Goal: Task Accomplishment & Management: Manage account settings

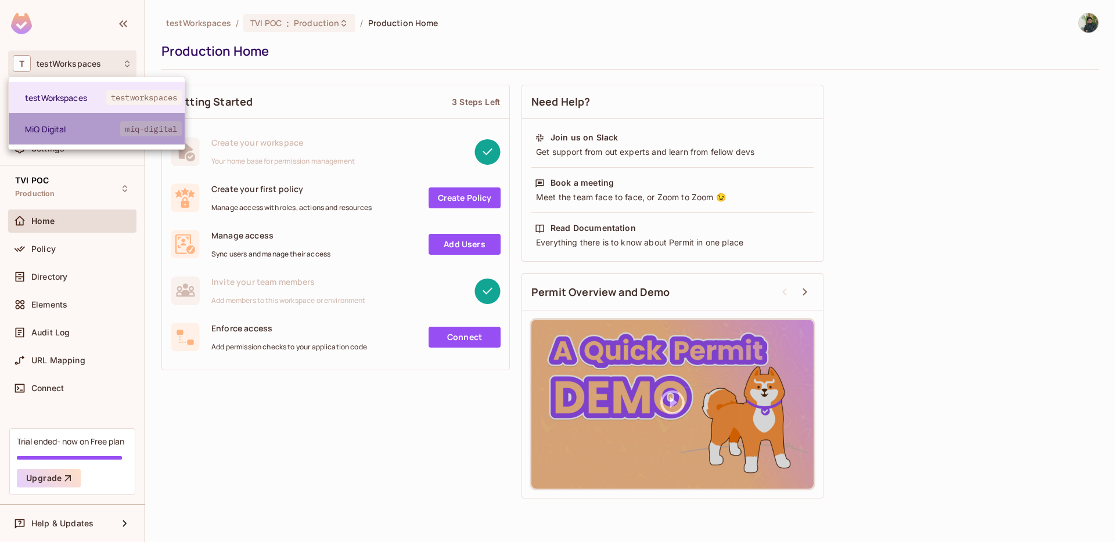
drag, startPoint x: 0, startPoint y: 0, endPoint x: 82, endPoint y: 124, distance: 149.1
click at [82, 124] on span "MiQ Digital" at bounding box center [72, 129] width 95 height 11
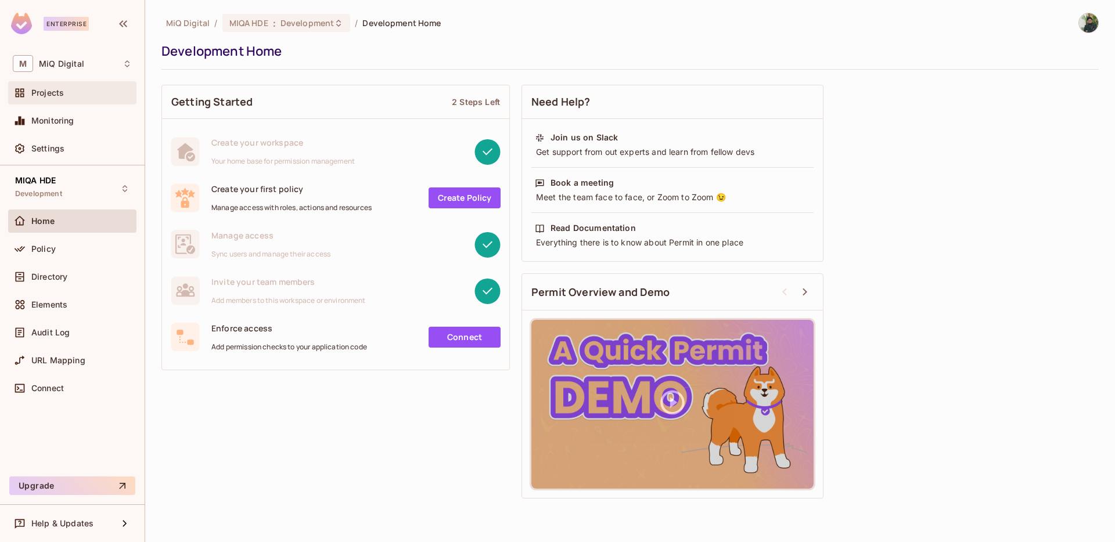
click at [68, 91] on div "Projects" at bounding box center [81, 92] width 100 height 9
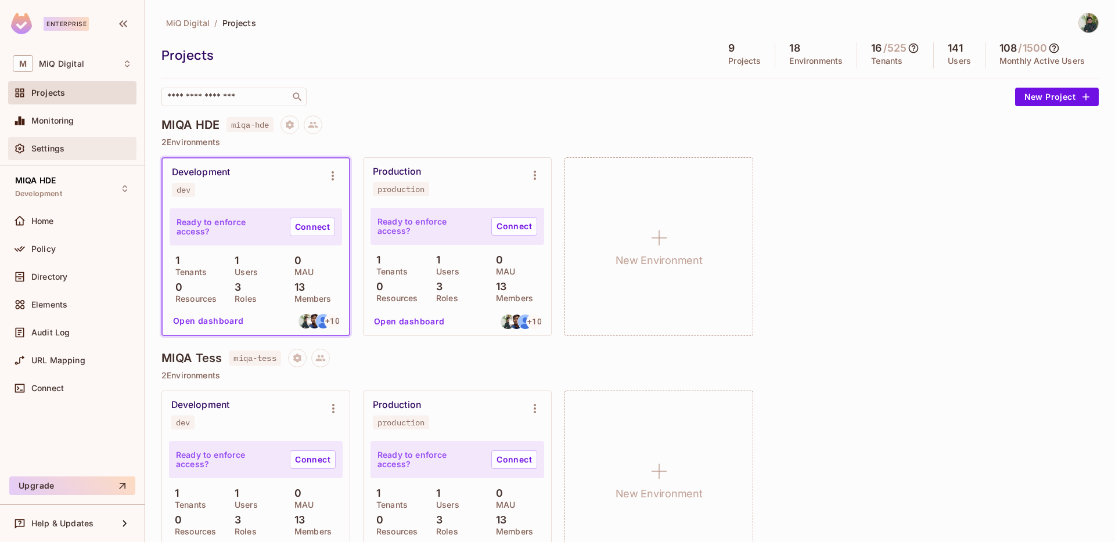
click at [63, 151] on span "Settings" at bounding box center [47, 148] width 33 height 9
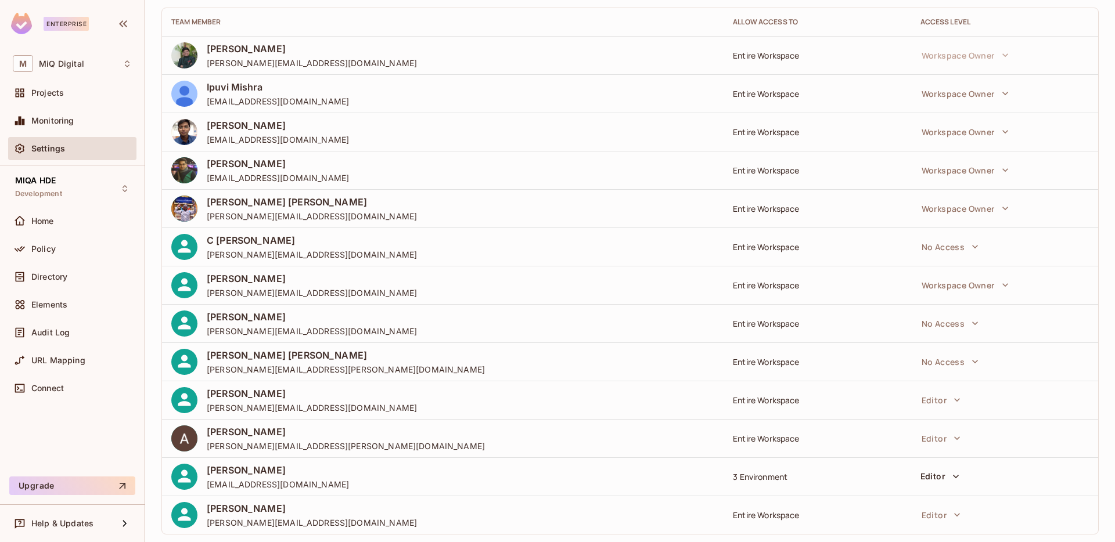
scroll to position [123, 0]
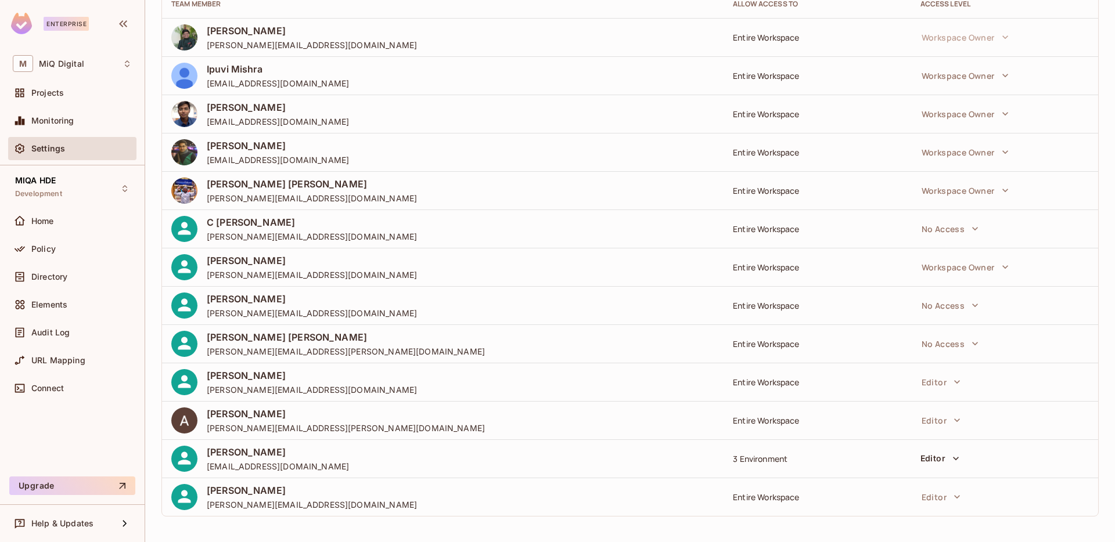
click at [767, 459] on div "3 Environment" at bounding box center [817, 459] width 168 height 11
click at [73, 157] on div "Settings" at bounding box center [72, 148] width 128 height 23
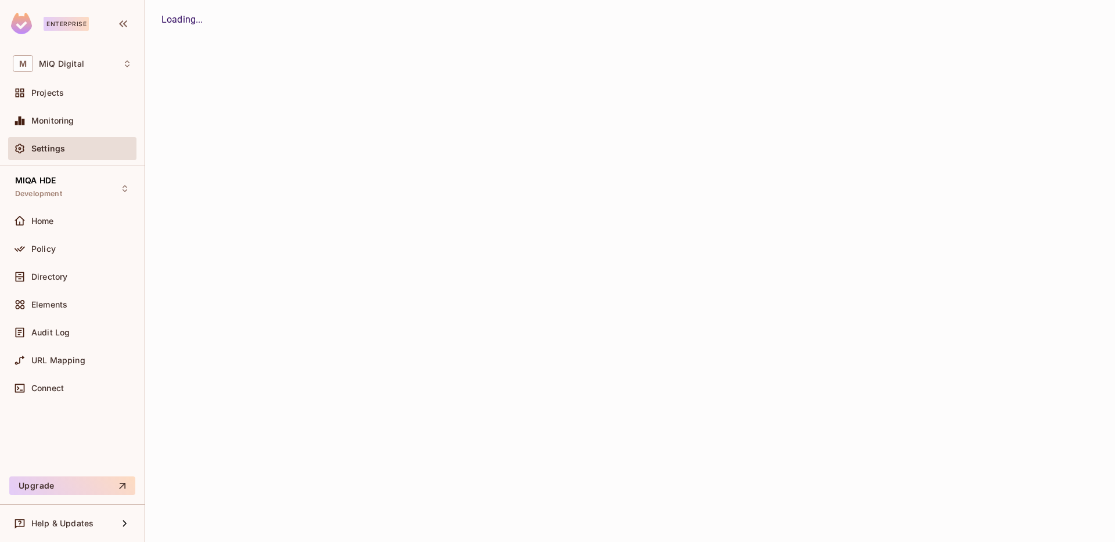
scroll to position [0, 0]
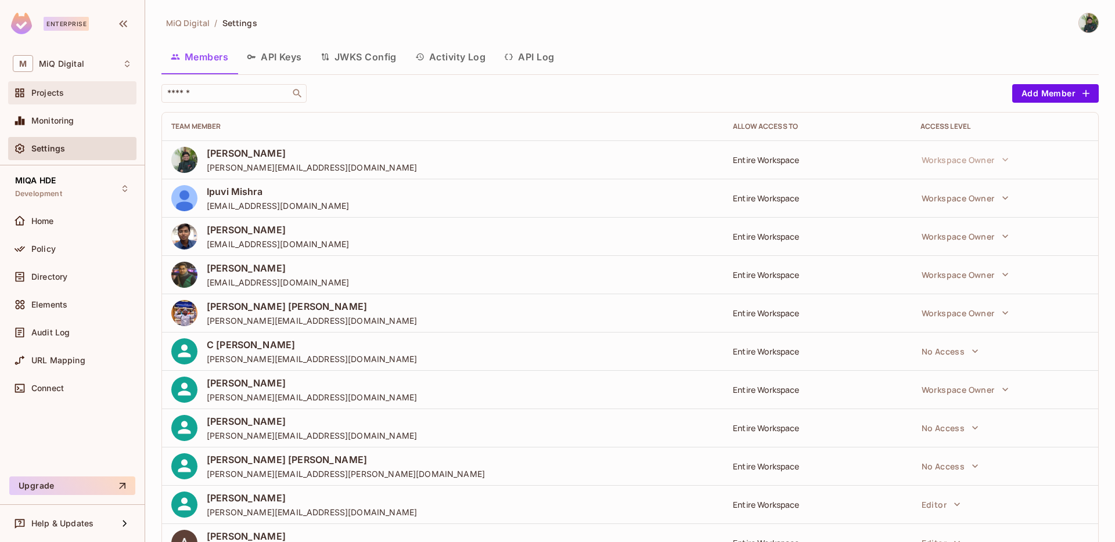
click at [77, 97] on div "Projects" at bounding box center [81, 92] width 100 height 9
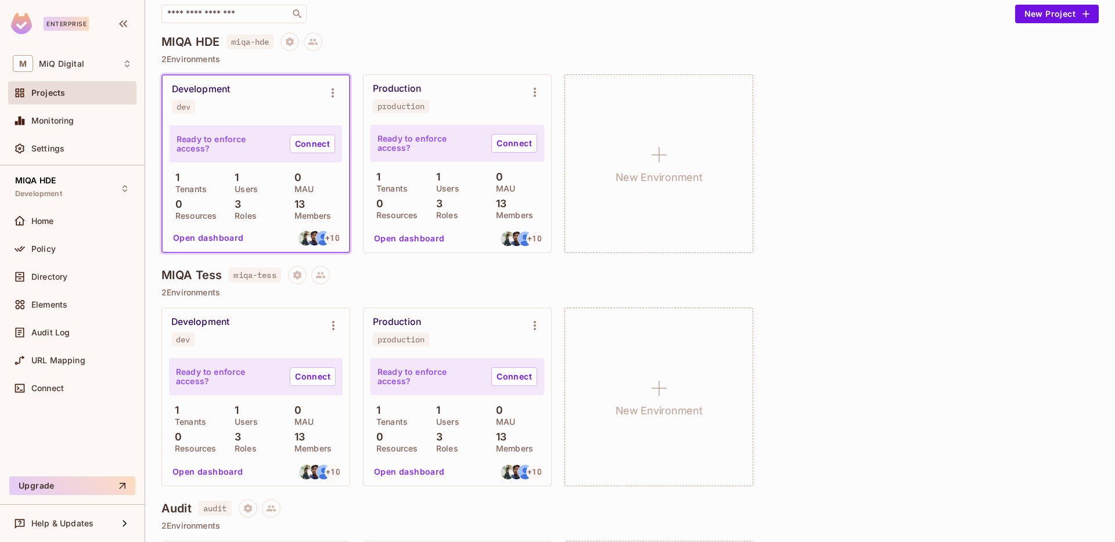
scroll to position [91, 0]
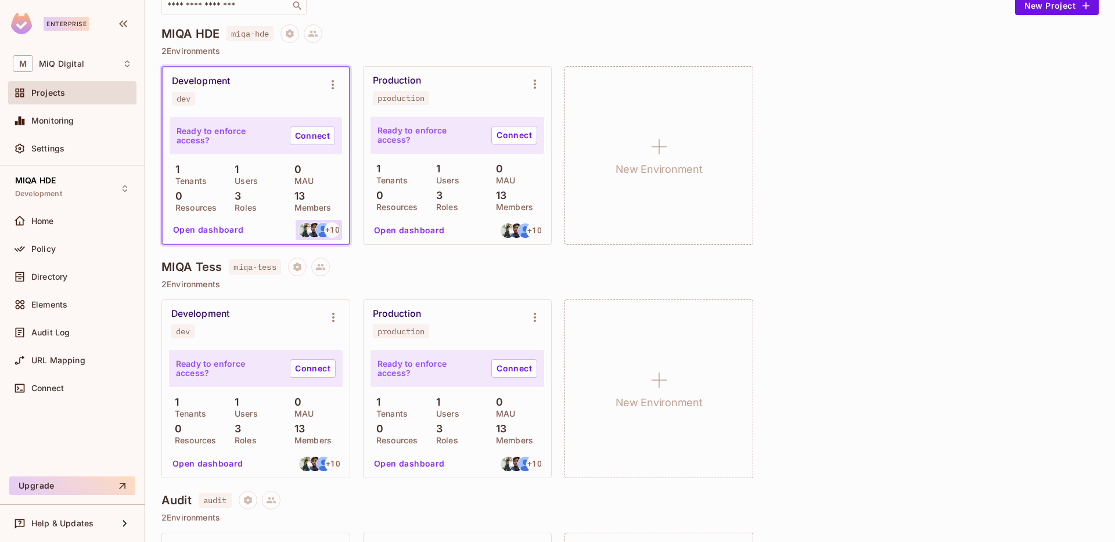
click at [318, 230] on img at bounding box center [323, 230] width 15 height 15
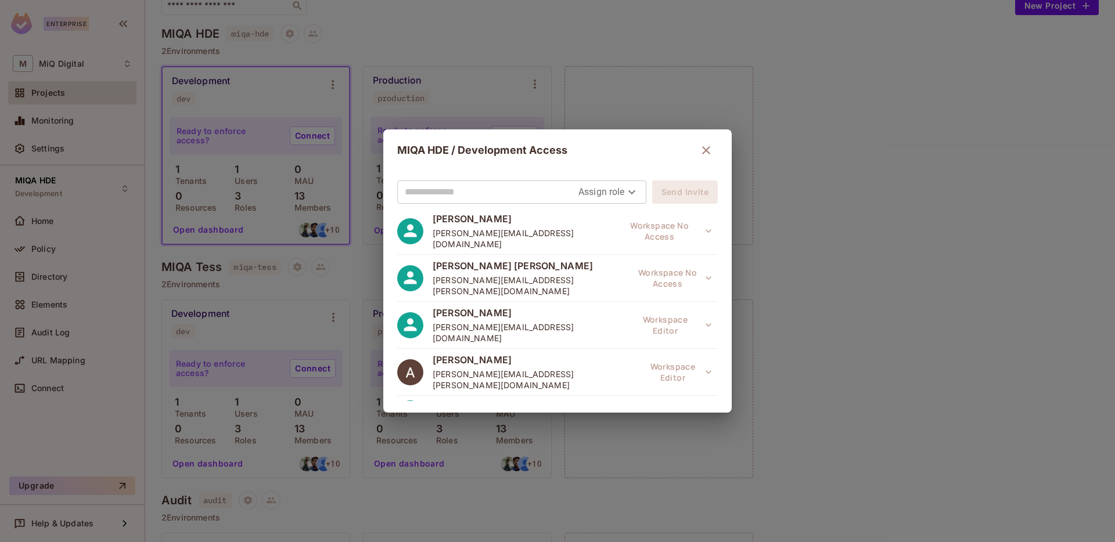
scroll to position [305, 0]
click at [688, 34] on div "MIQA HDE / Development Access Assign role Send Invite [PERSON_NAME] [PERSON_NAM…" at bounding box center [557, 271] width 1115 height 542
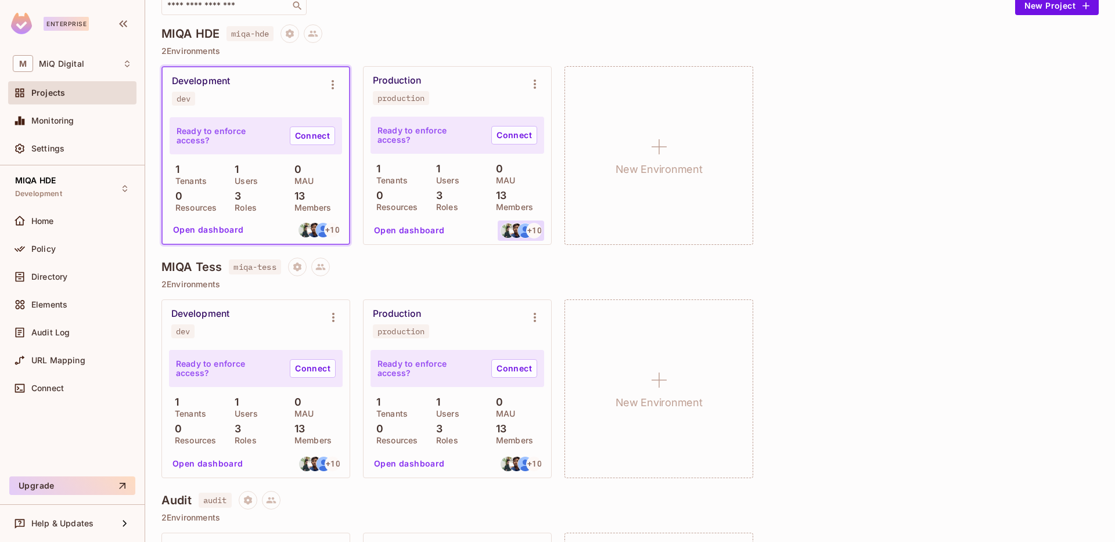
click at [526, 231] on div "+ 10" at bounding box center [534, 231] width 16 height 16
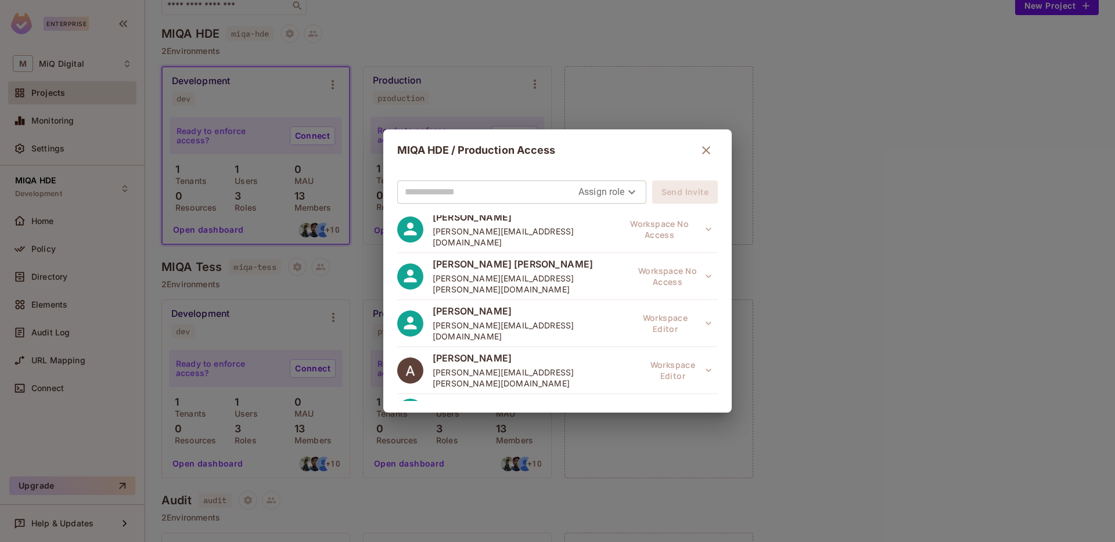
click at [702, 146] on icon "button" at bounding box center [706, 150] width 14 height 14
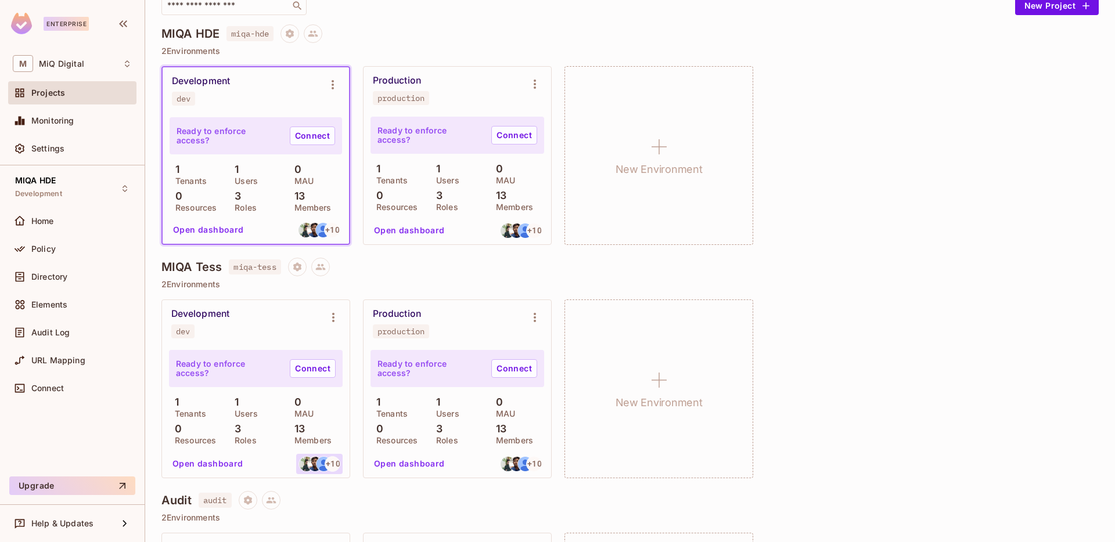
click at [323, 469] on img at bounding box center [323, 464] width 15 height 15
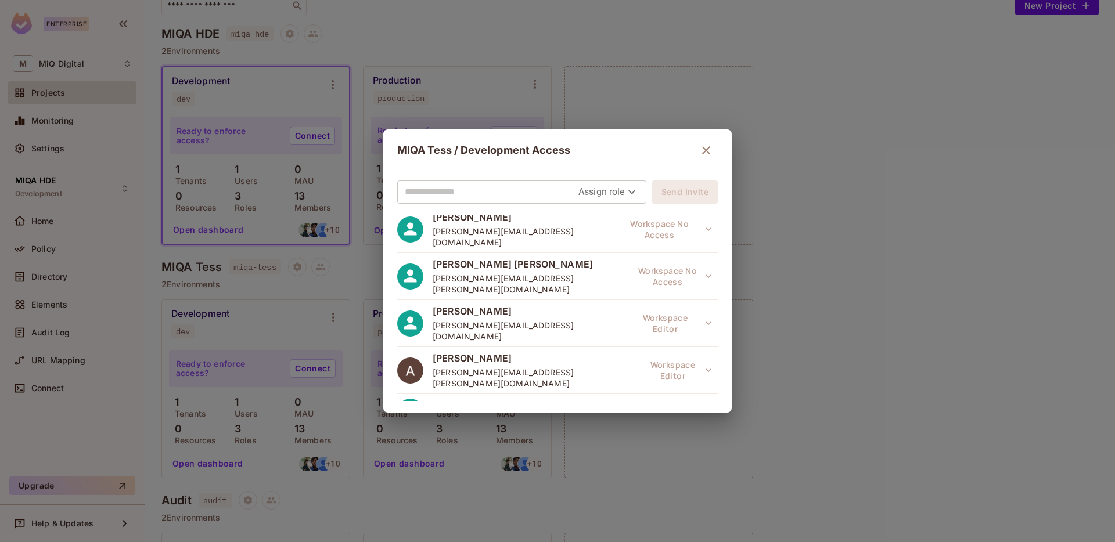
click at [699, 148] on icon "button" at bounding box center [706, 150] width 14 height 14
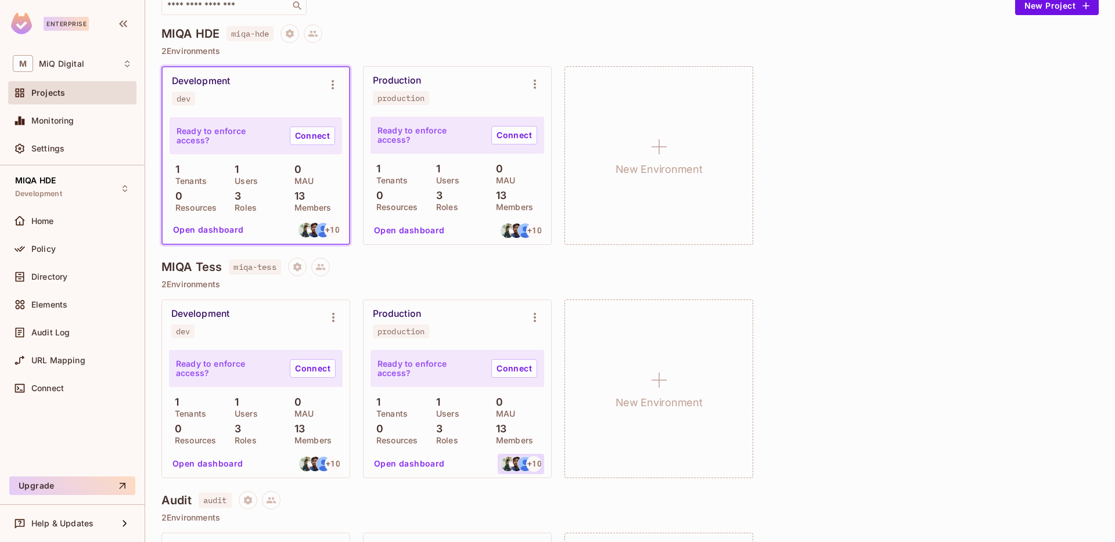
click at [526, 464] on div "+ 10" at bounding box center [534, 464] width 16 height 16
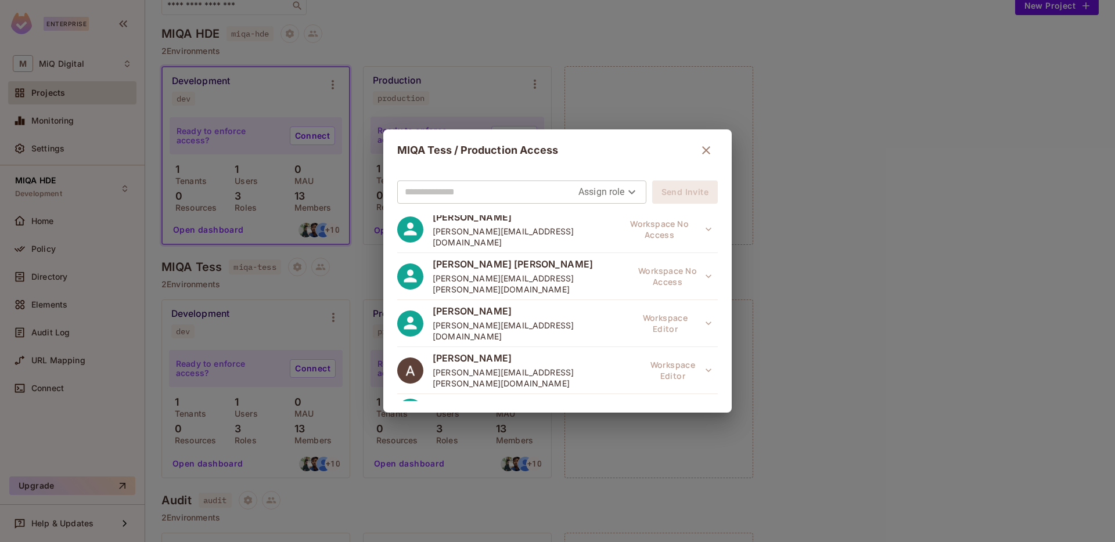
click at [702, 151] on icon "button" at bounding box center [706, 150] width 8 height 8
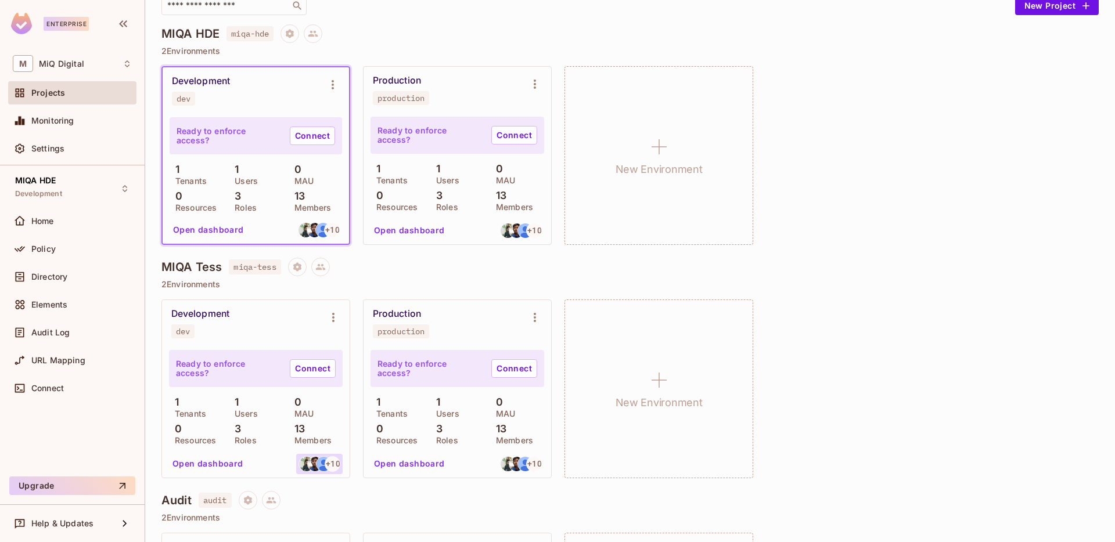
click at [329, 466] on span "+ 10" at bounding box center [333, 464] width 14 height 8
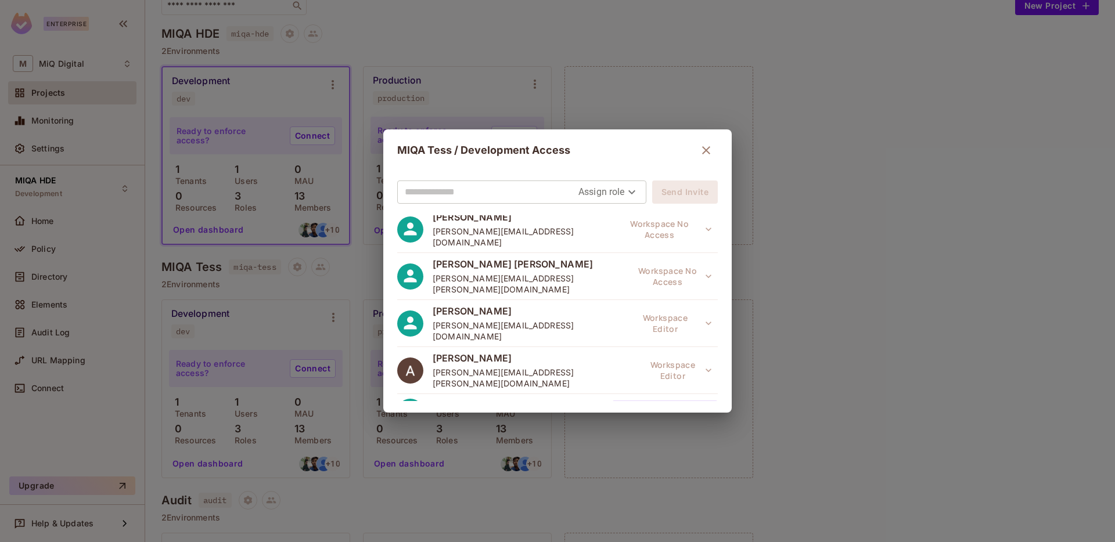
click at [681, 401] on button "Environment Editor" at bounding box center [665, 412] width 106 height 23
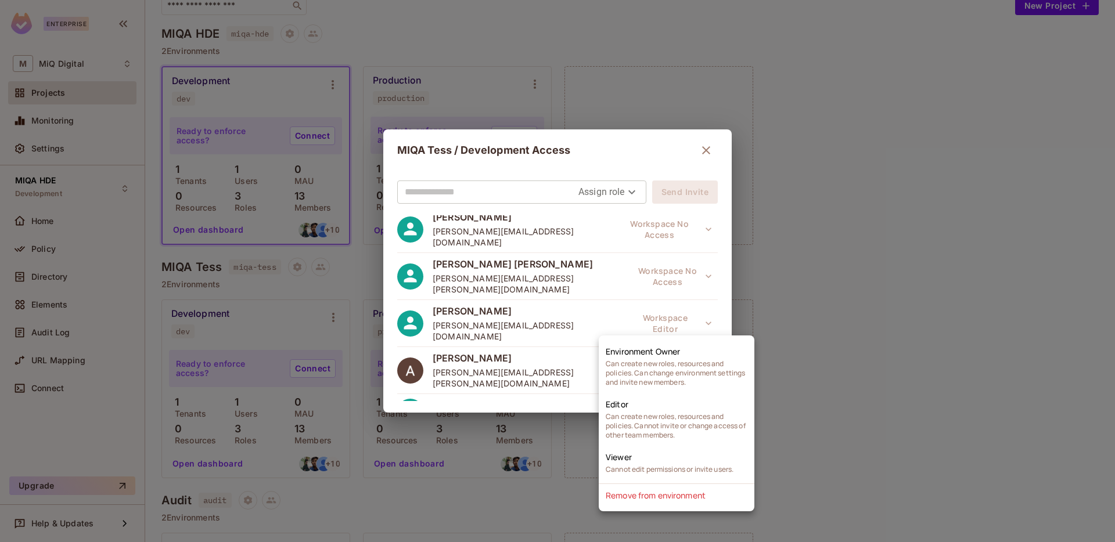
click at [501, 195] on div at bounding box center [557, 271] width 1115 height 542
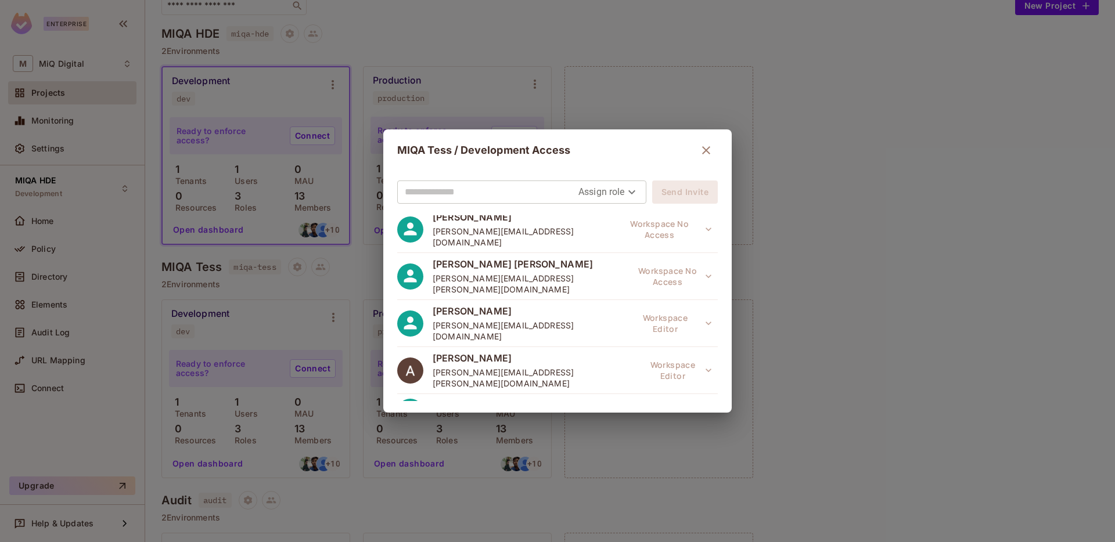
click at [476, 187] on input "text" at bounding box center [492, 192] width 174 height 19
click at [699, 152] on icon "button" at bounding box center [706, 150] width 14 height 14
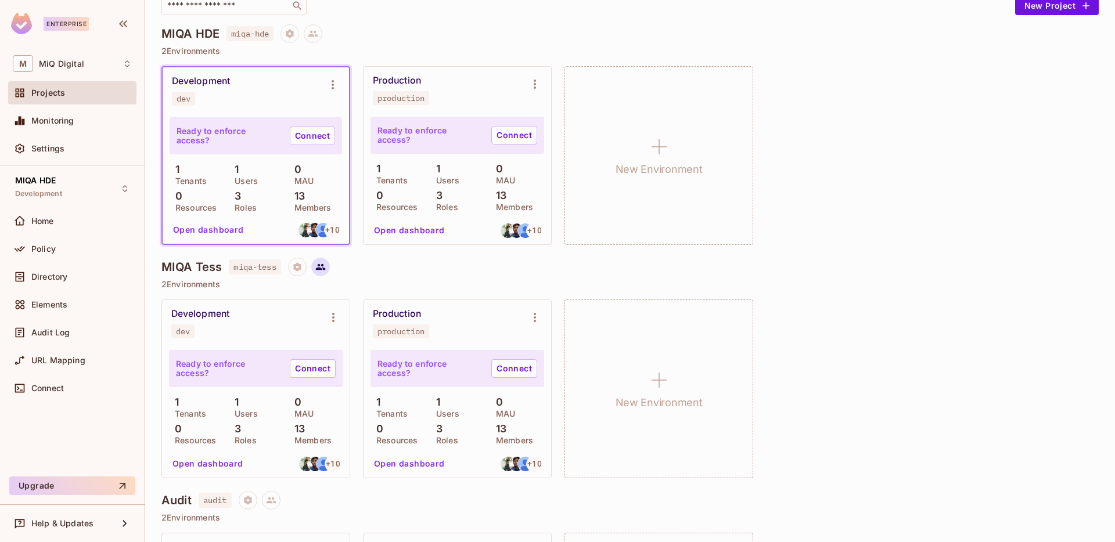
click at [322, 267] on icon at bounding box center [320, 267] width 10 height 10
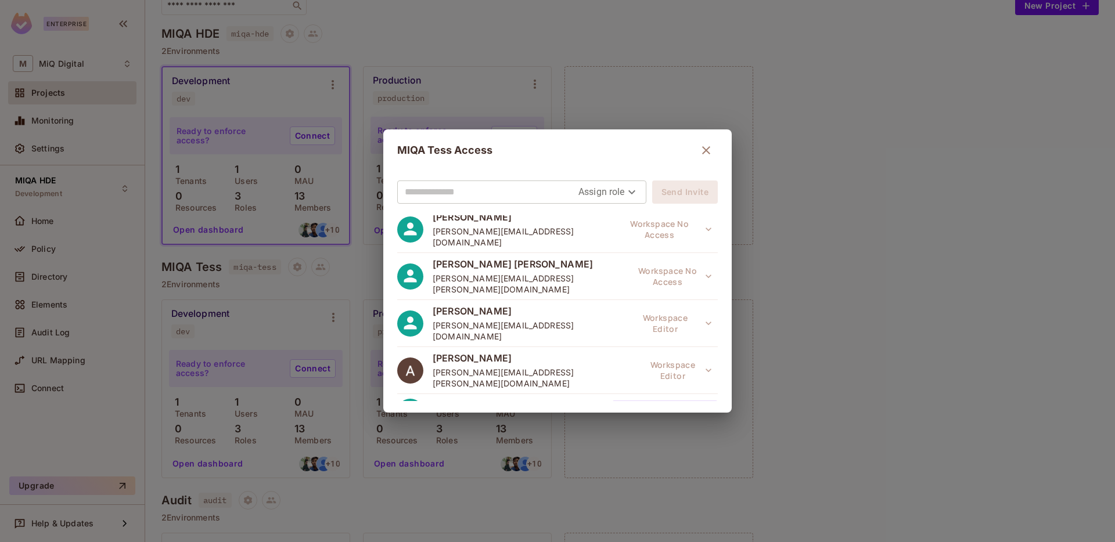
click at [686, 401] on button "Environment Editor" at bounding box center [665, 412] width 106 height 23
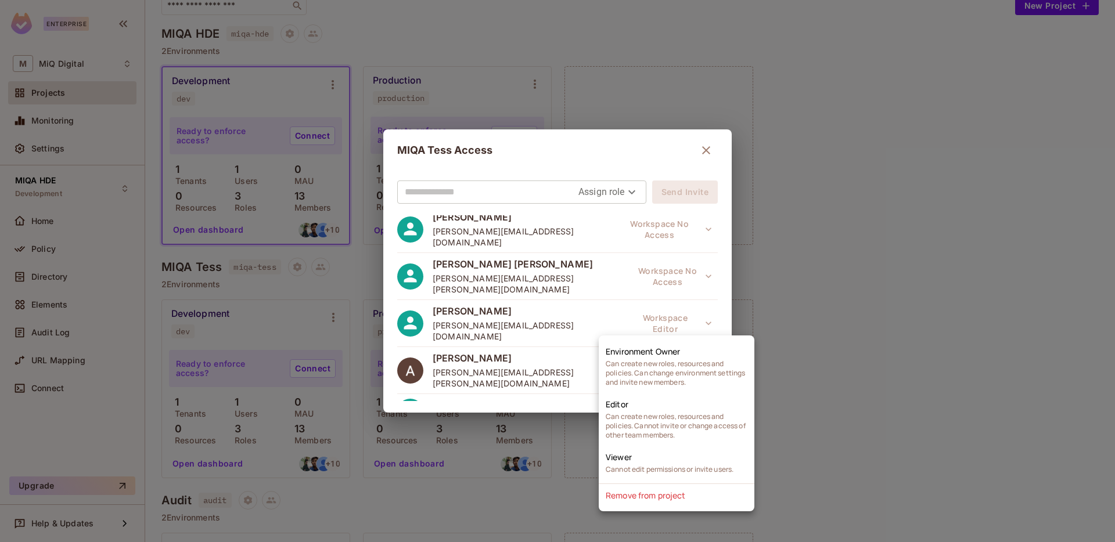
click at [686, 323] on div at bounding box center [557, 271] width 1115 height 542
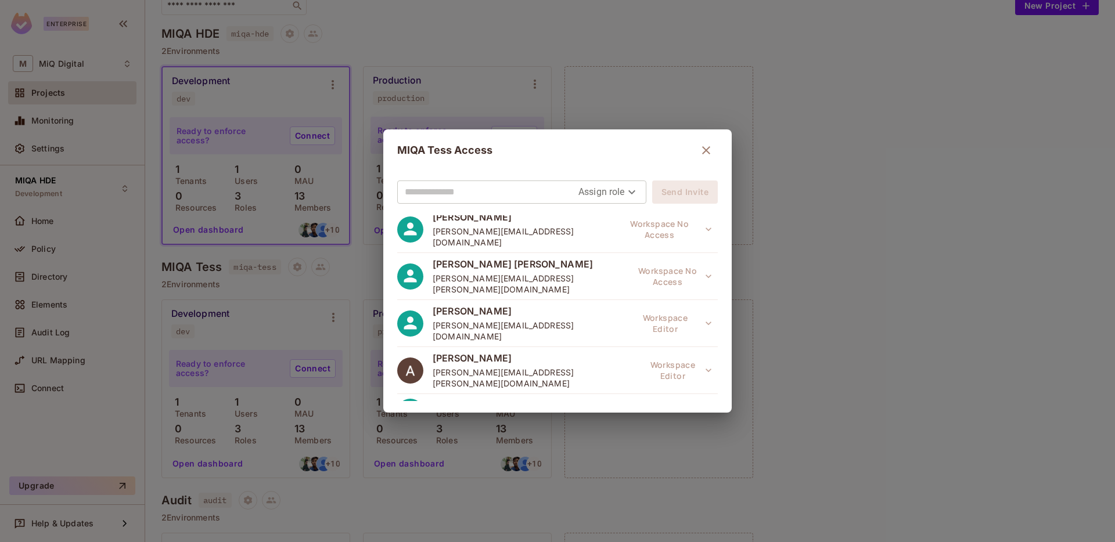
drag, startPoint x: 698, startPoint y: 151, endPoint x: 690, endPoint y: 159, distance: 11.1
click at [699, 151] on icon "button" at bounding box center [706, 150] width 14 height 14
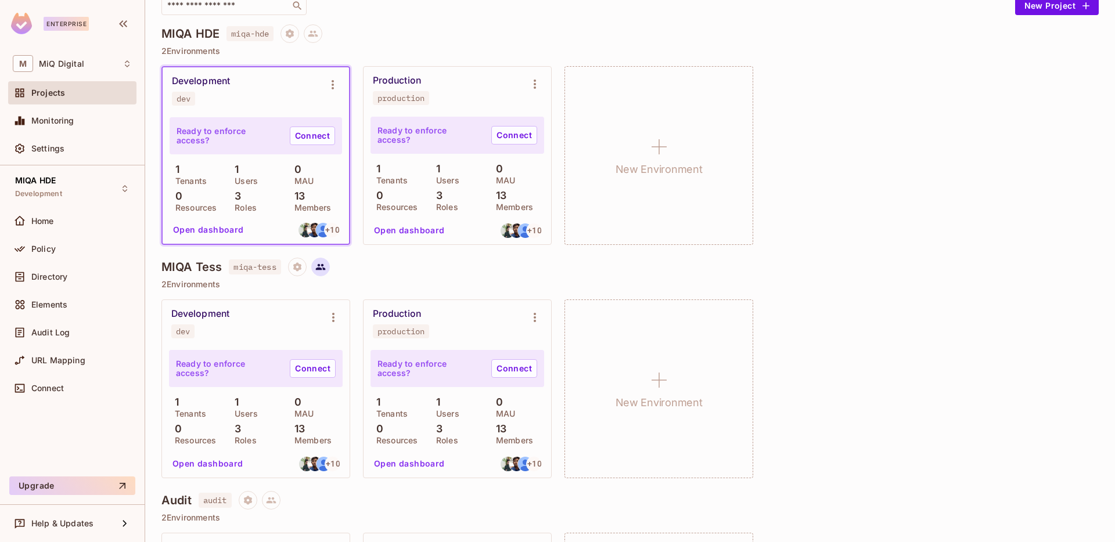
click at [319, 266] on icon at bounding box center [320, 267] width 10 height 10
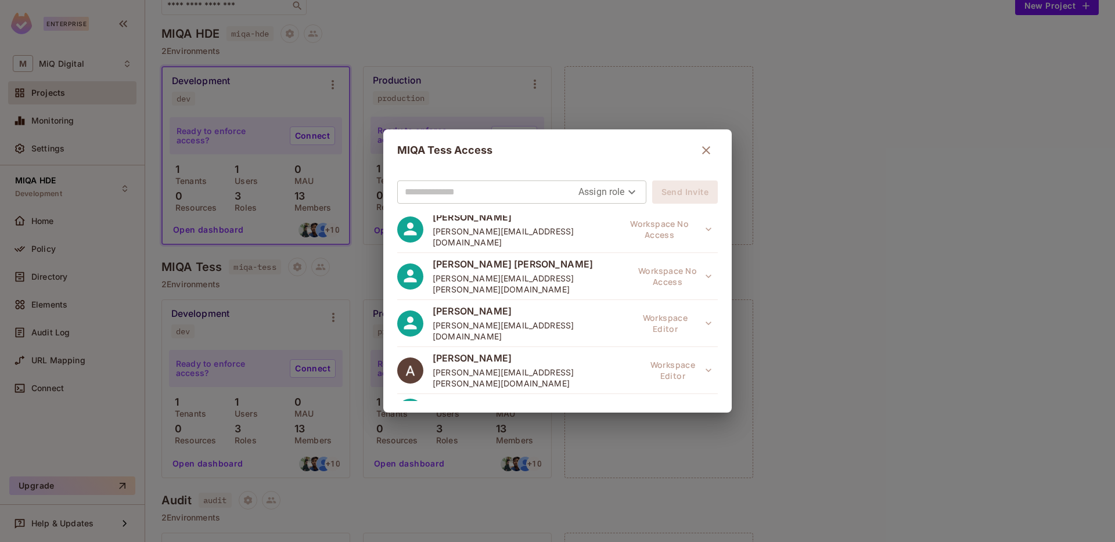
click at [704, 154] on icon "button" at bounding box center [706, 150] width 14 height 14
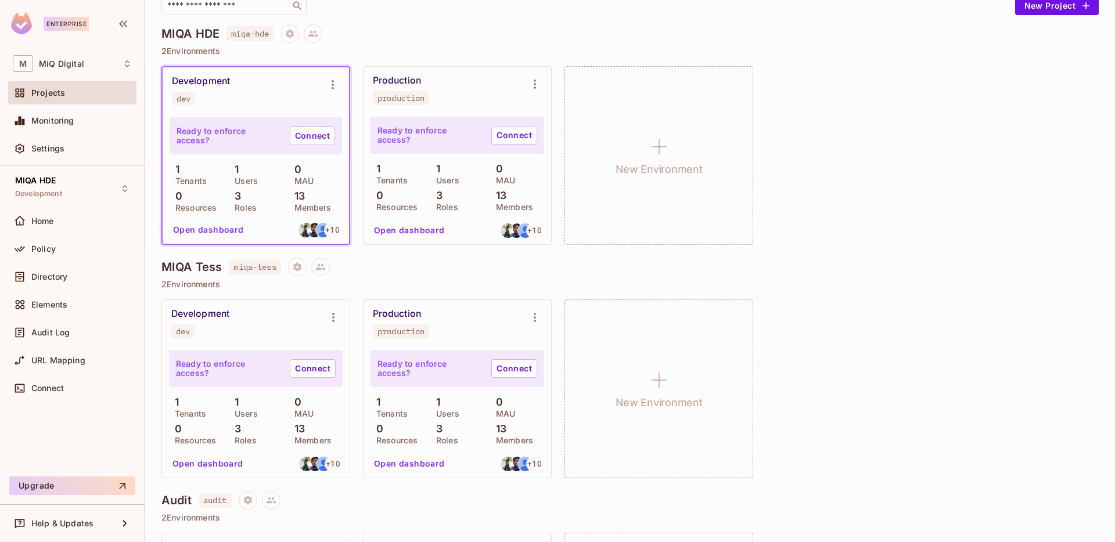
click at [329, 454] on div "+ 10" at bounding box center [319, 464] width 46 height 20
click at [330, 462] on span "+ 10" at bounding box center [333, 464] width 14 height 8
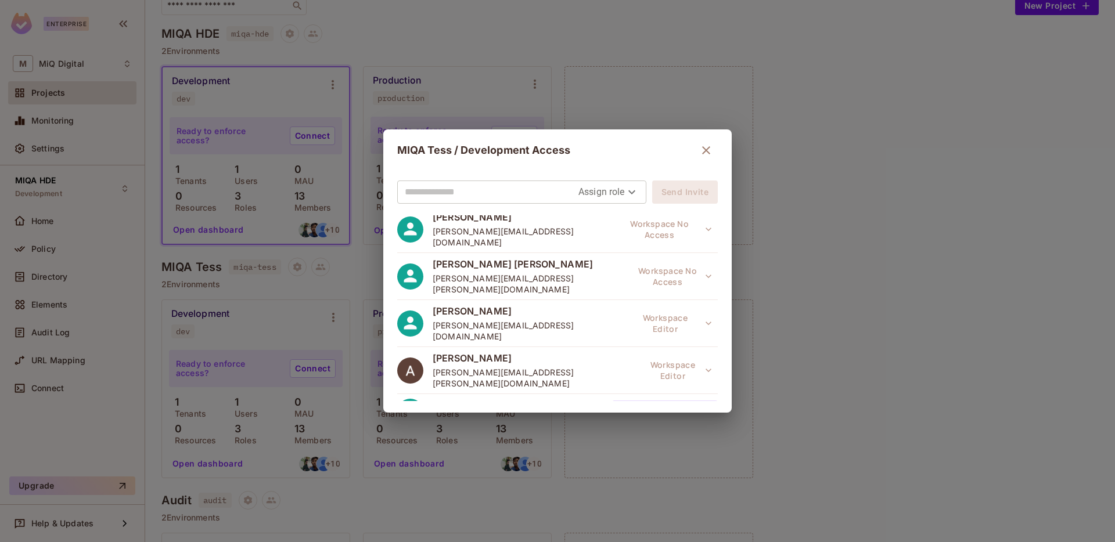
click at [703, 407] on icon "button" at bounding box center [709, 413] width 12 height 12
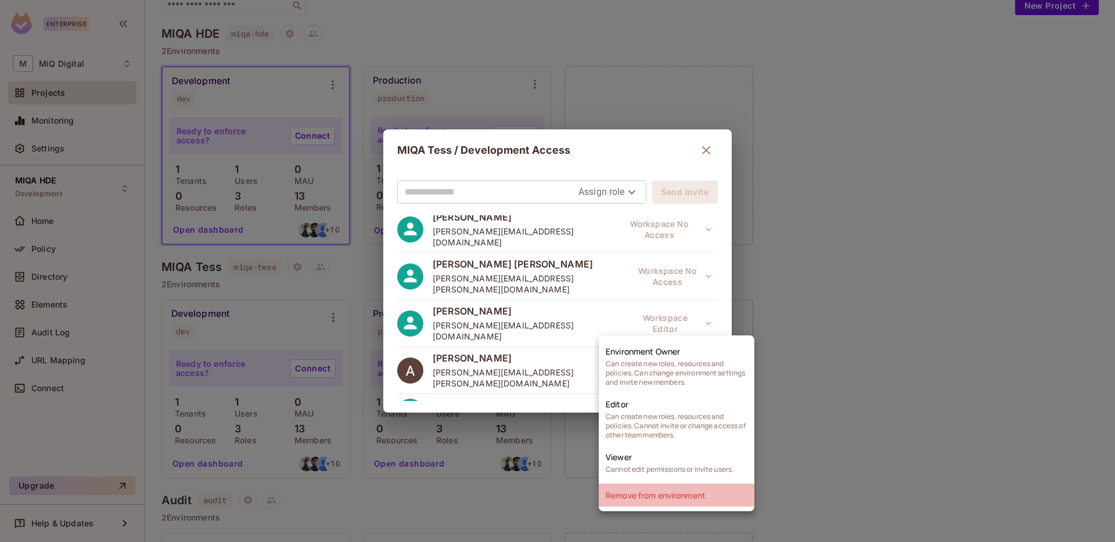
click at [660, 495] on li "Remove from environment" at bounding box center [677, 495] width 156 height 23
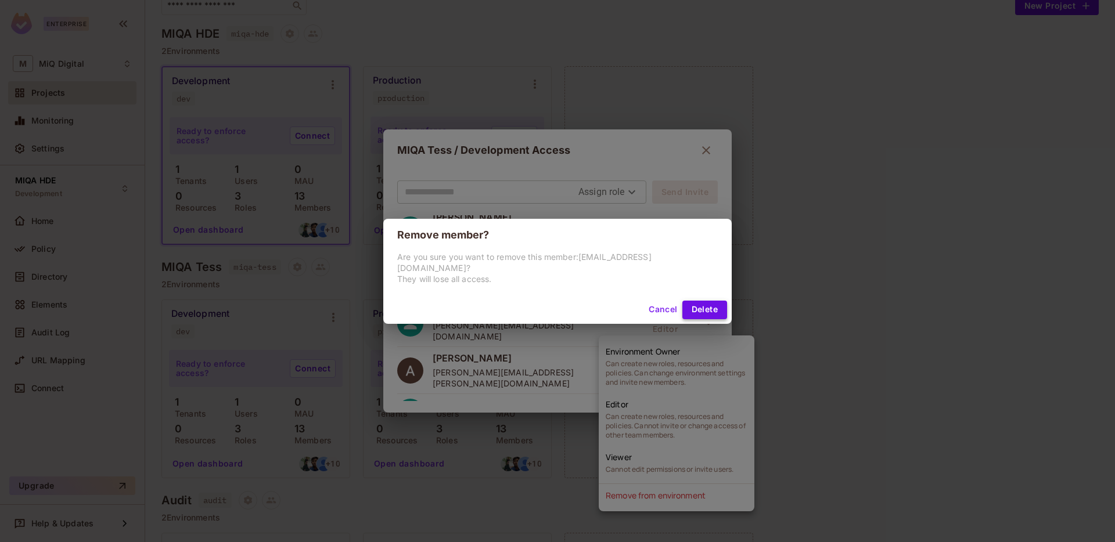
click at [692, 302] on button "Delete" at bounding box center [704, 310] width 45 height 19
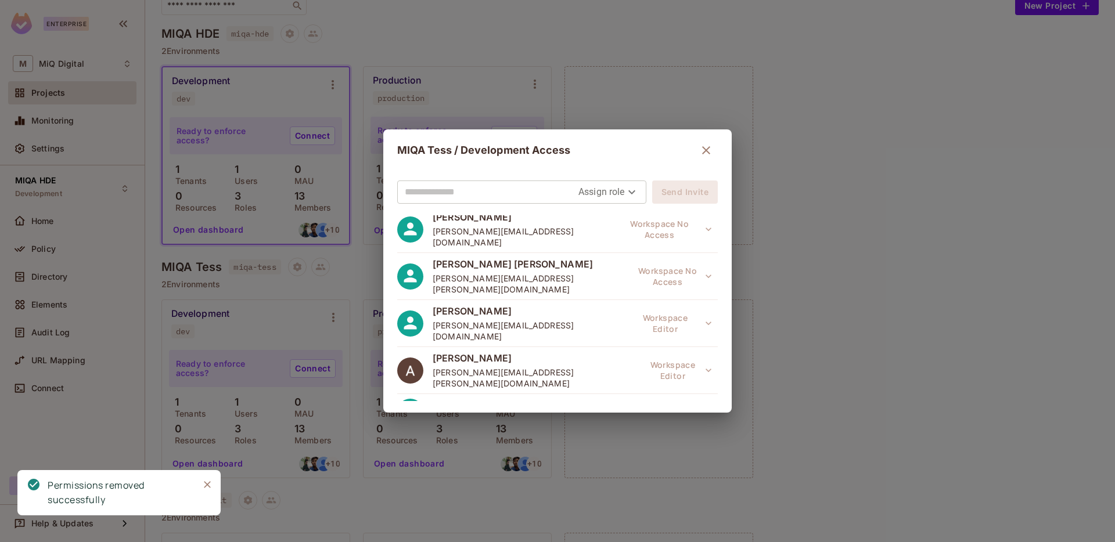
click at [204, 485] on icon "Close" at bounding box center [208, 485] width 12 height 12
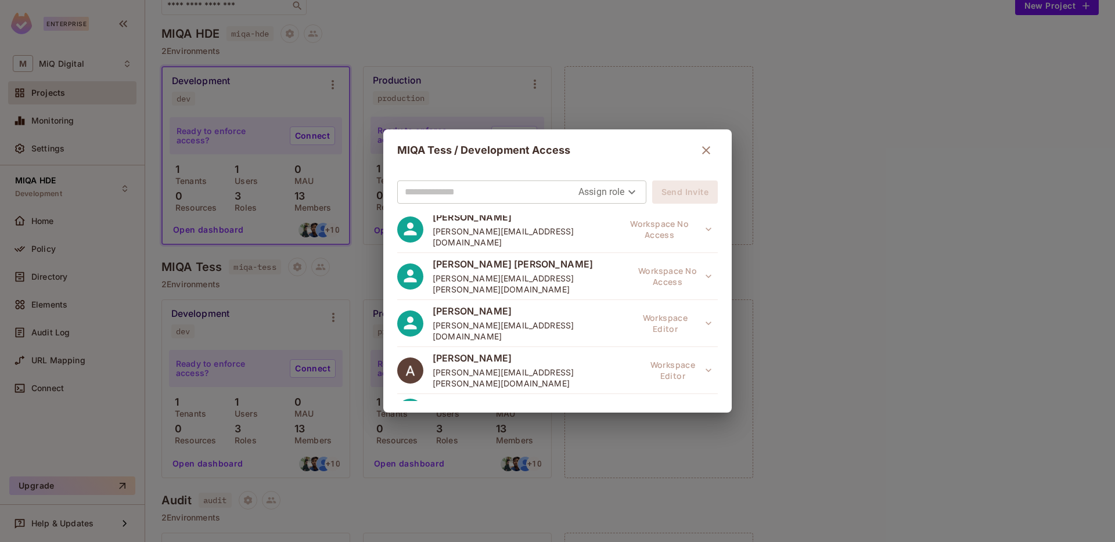
click at [705, 145] on icon "button" at bounding box center [706, 150] width 14 height 14
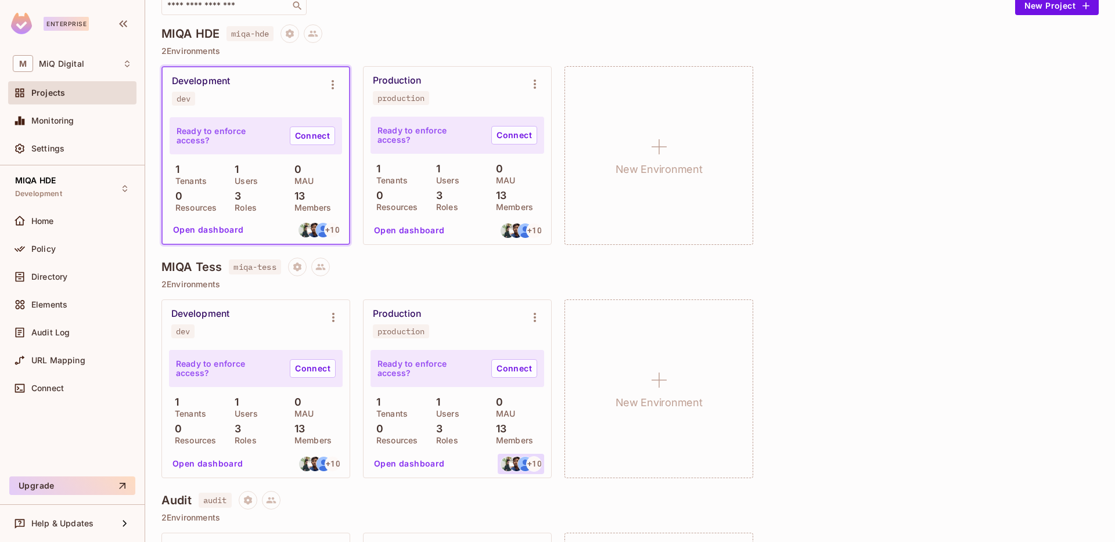
click at [530, 465] on span "+ 10" at bounding box center [534, 464] width 14 height 8
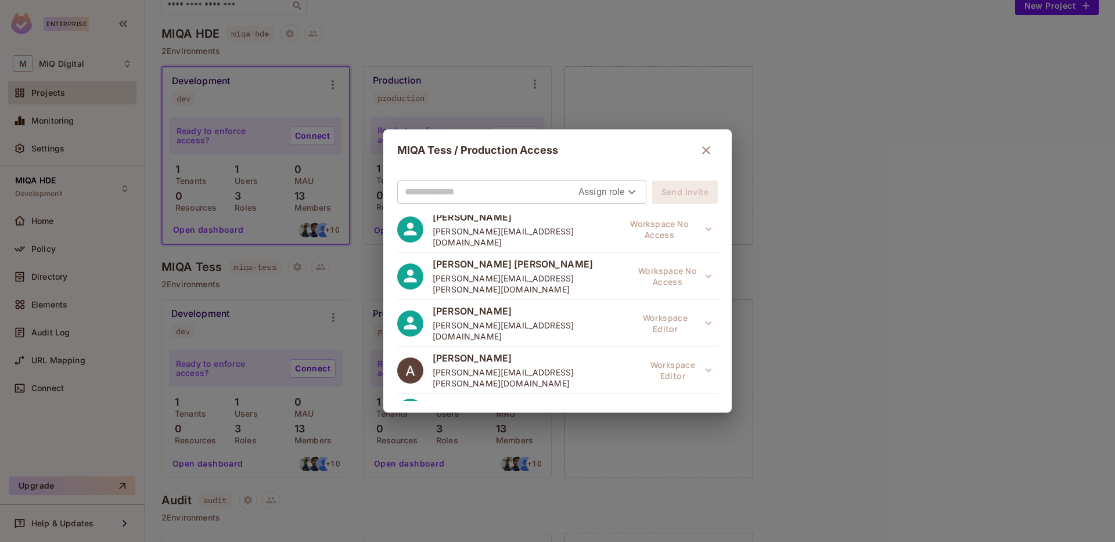
click at [699, 147] on icon "button" at bounding box center [706, 150] width 14 height 14
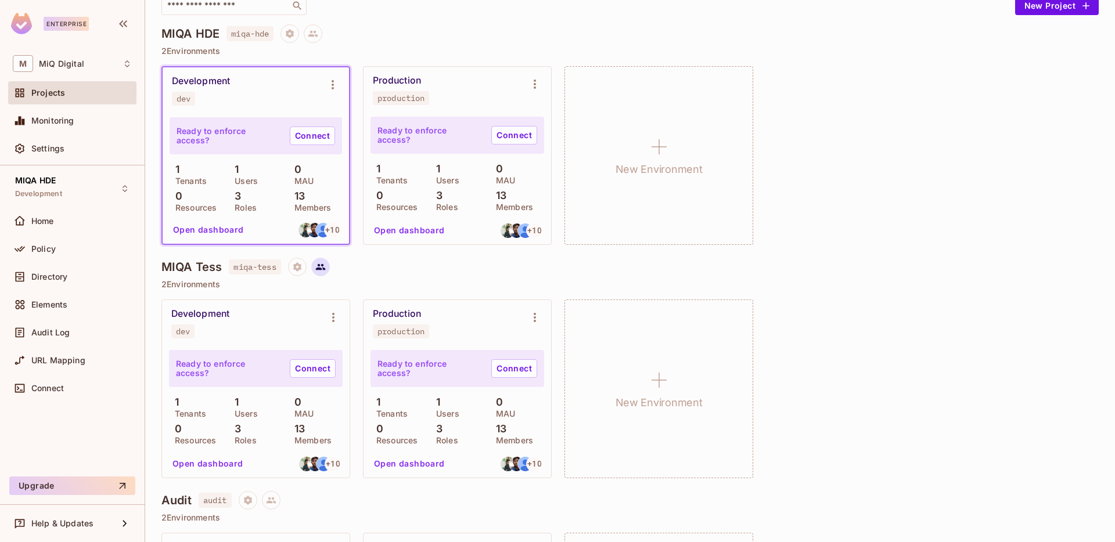
click at [325, 262] on icon at bounding box center [320, 267] width 10 height 10
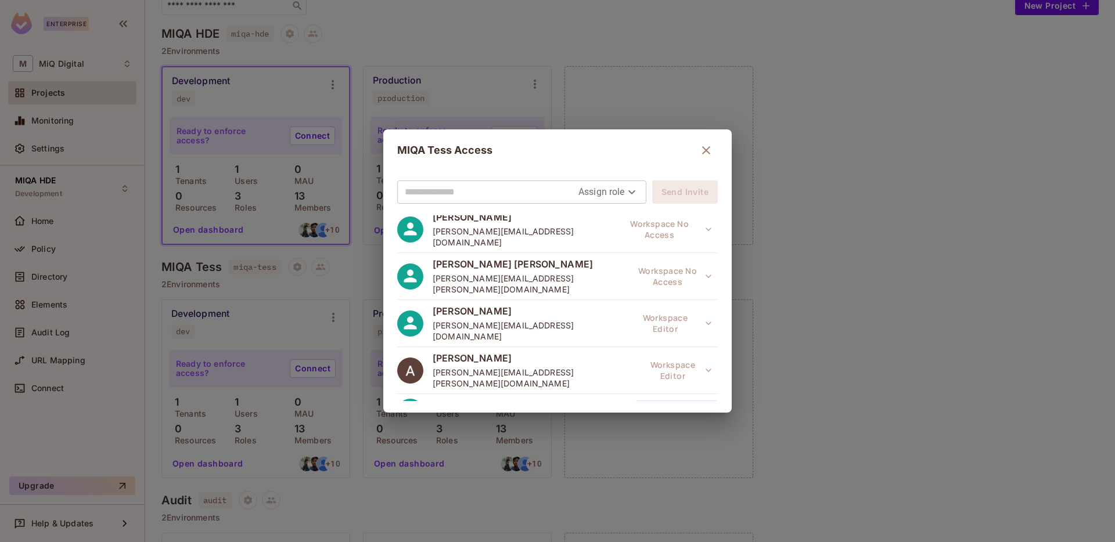
click at [706, 411] on icon "button" at bounding box center [709, 412] width 6 height 3
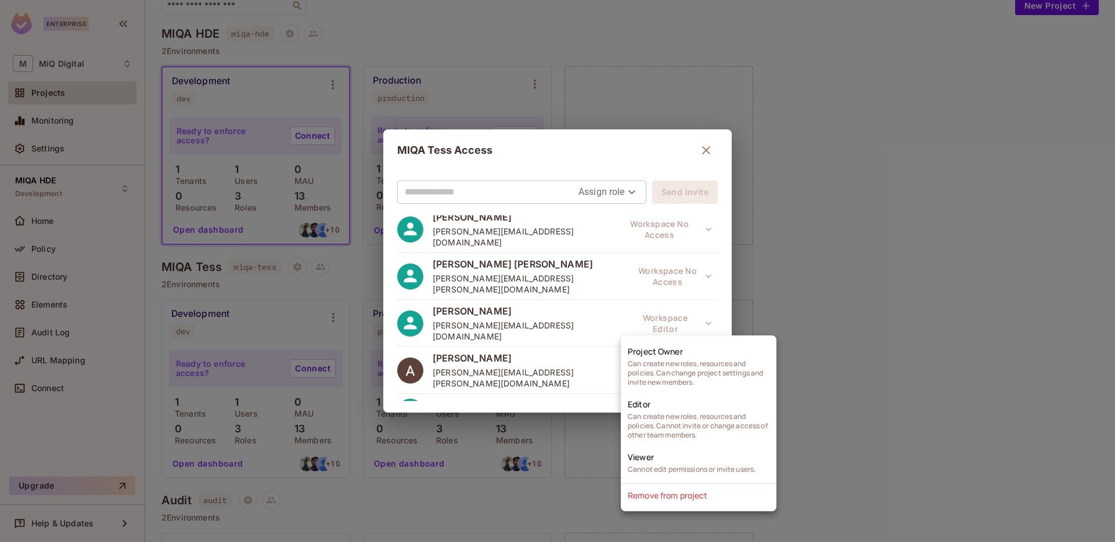
click at [692, 323] on div at bounding box center [557, 271] width 1115 height 542
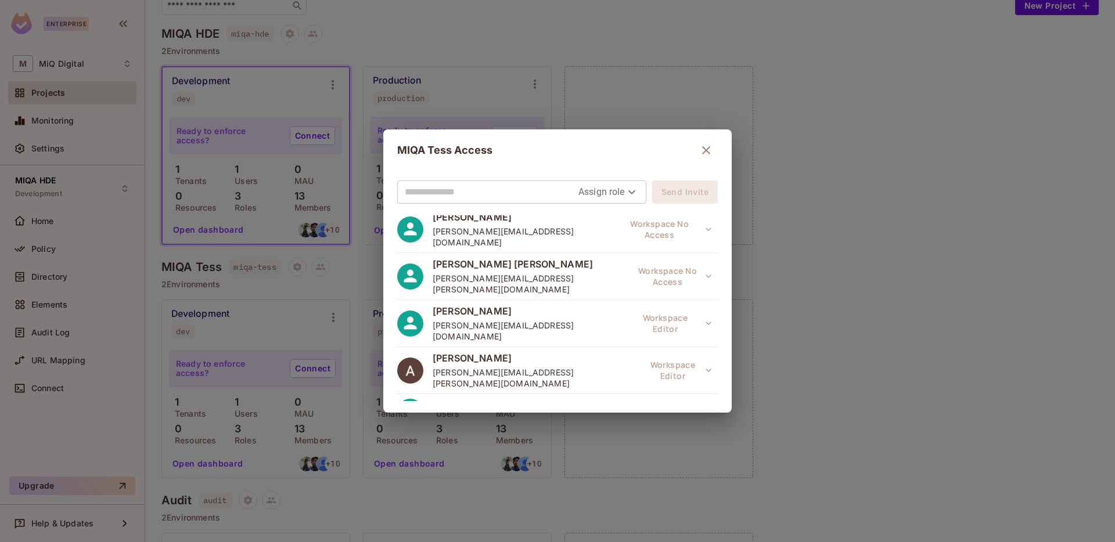
click at [706, 151] on icon "button" at bounding box center [706, 150] width 14 height 14
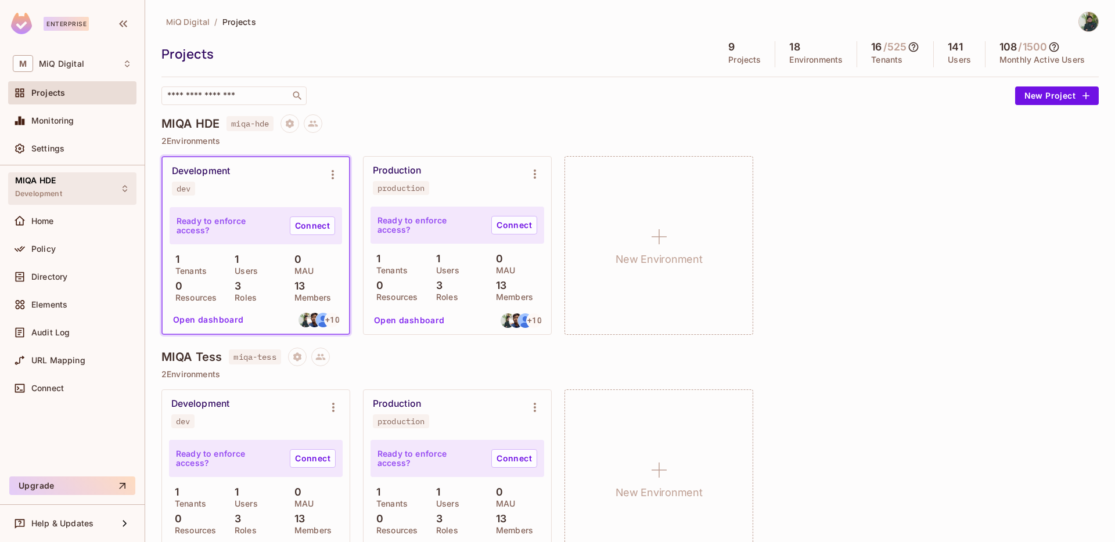
scroll to position [0, 0]
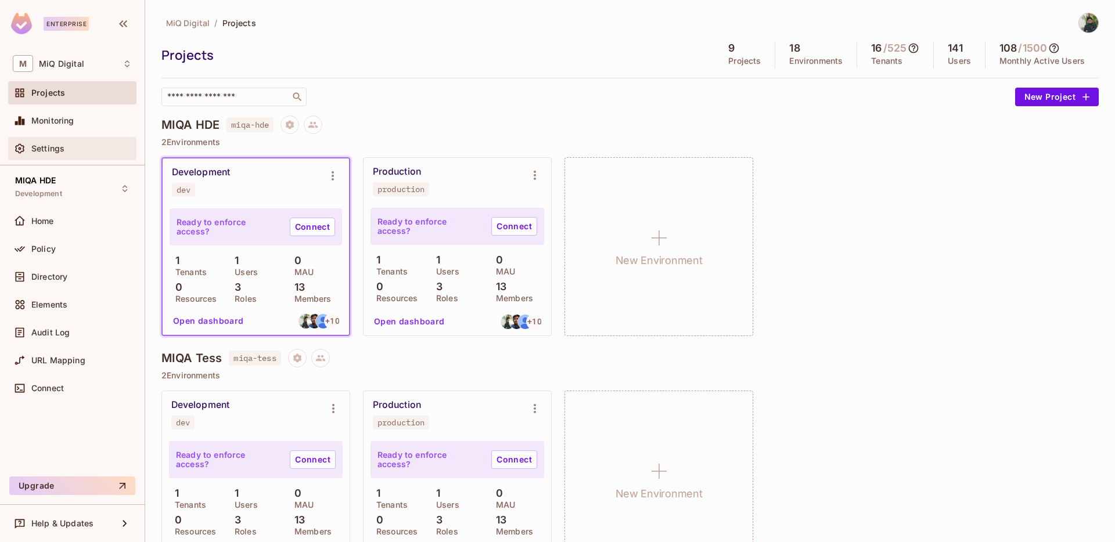
click at [47, 157] on div "Settings" at bounding box center [72, 148] width 128 height 23
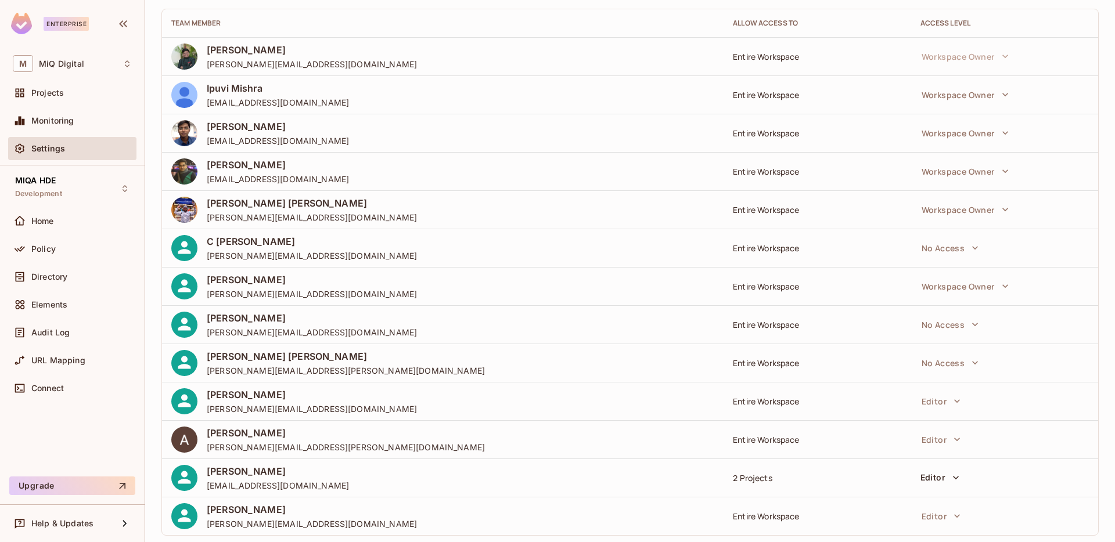
scroll to position [123, 0]
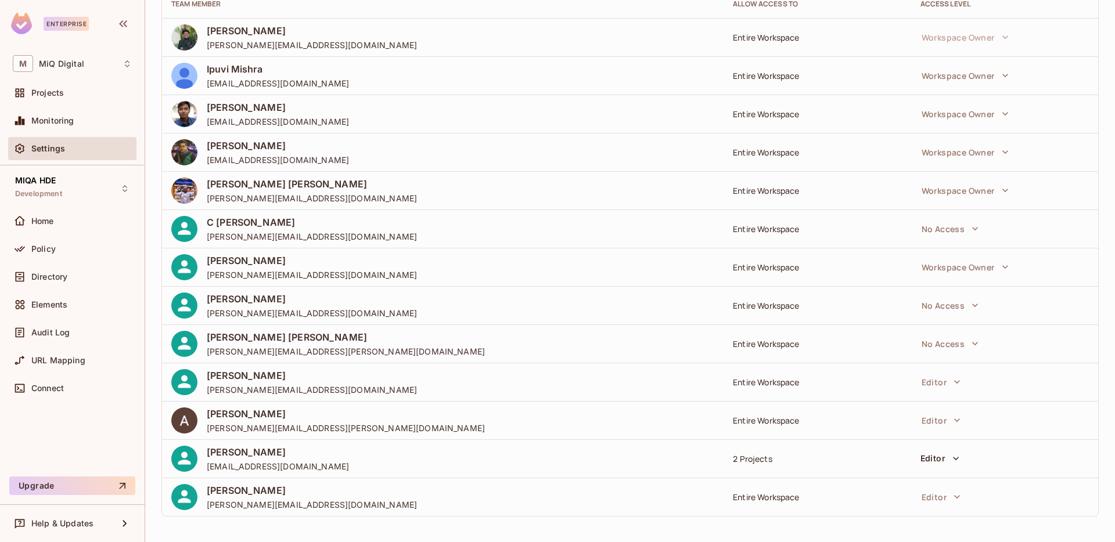
click at [950, 461] on icon "button" at bounding box center [956, 459] width 12 height 12
